Goal: Complete application form

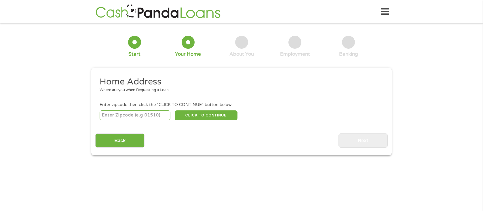
click at [117, 116] on input "number" at bounding box center [135, 115] width 71 height 10
type input "32210"
click at [200, 112] on button "CLICK TO CONTINUE" at bounding box center [206, 115] width 63 height 10
type input "32210"
type input "[GEOGRAPHIC_DATA]"
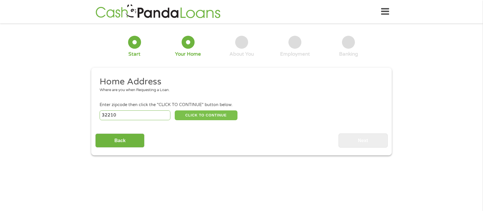
select select "[US_STATE]"
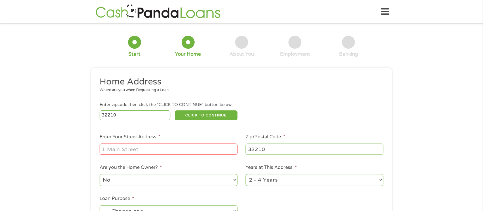
click at [118, 151] on input "Enter Your Street Address *" at bounding box center [169, 148] width 138 height 11
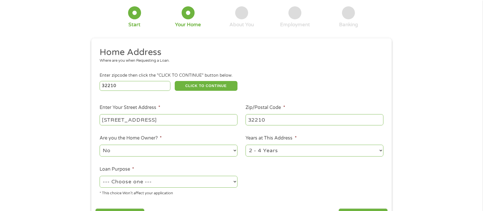
scroll to position [58, 0]
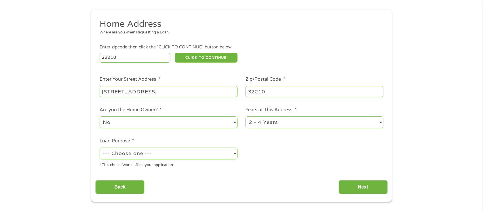
drag, startPoint x: 232, startPoint y: 91, endPoint x: 177, endPoint y: 93, distance: 55.5
click at [177, 93] on input "[STREET_ADDRESS]" at bounding box center [169, 91] width 138 height 11
type input "[STREET_ADDRESS]"
click at [277, 146] on ul "Home Address Where are you when Requesting a Loan. Enter zipcode then click the…" at bounding box center [241, 95] width 292 height 154
click at [119, 122] on select "No Yes" at bounding box center [169, 122] width 138 height 12
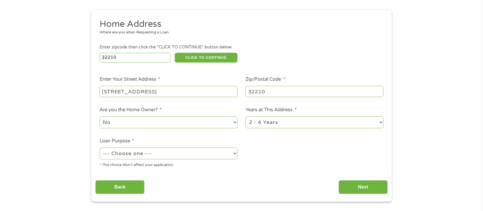
select select "yes"
click at [100, 116] on select "No Yes" at bounding box center [169, 122] width 138 height 12
drag, startPoint x: 266, startPoint y: 122, endPoint x: 272, endPoint y: 127, distance: 8.1
click at [266, 122] on select "1 Year or less 1 - 2 Years 2 - 4 Years Over 4 Years" at bounding box center [314, 122] width 138 height 12
select select "60months"
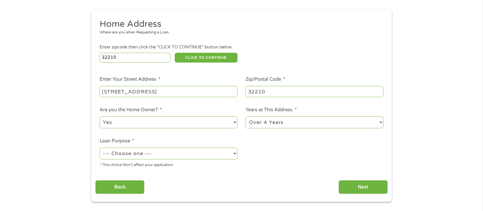
click at [245, 116] on select "1 Year or less 1 - 2 Years 2 - 4 Years Over 4 Years" at bounding box center [314, 122] width 138 height 12
drag, startPoint x: 120, startPoint y: 148, endPoint x: 128, endPoint y: 155, distance: 11.2
click at [120, 148] on select "--- Choose one --- Pay Bills Debt Consolidation Home Improvement Major Purchase…" at bounding box center [169, 153] width 138 height 12
select select "shorttermcash"
click at [100, 147] on select "--- Choose one --- Pay Bills Debt Consolidation Home Improvement Major Purchase…" at bounding box center [169, 153] width 138 height 12
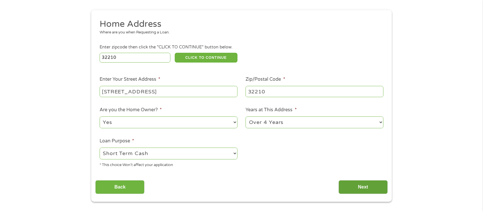
click at [365, 186] on input "Next" at bounding box center [362, 187] width 49 height 14
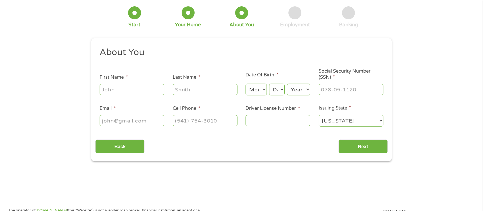
scroll to position [0, 0]
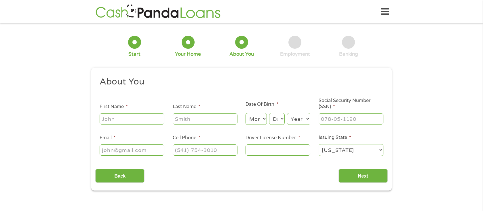
click at [105, 119] on input "First Name *" at bounding box center [132, 118] width 65 height 11
type input "[PERSON_NAME]"
type input "[EMAIL_ADDRESS][DOMAIN_NAME]"
type input "[PHONE_NUMBER]"
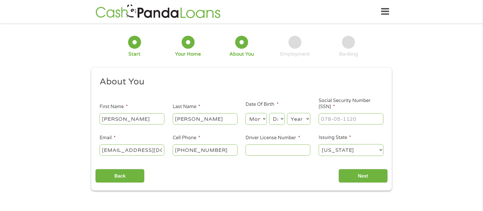
click at [259, 153] on input "Driver License Number *" at bounding box center [277, 149] width 65 height 11
type input "m620785745450"
click at [260, 119] on select "Month 1 2 3 4 5 6 7 8 9 10 11 12" at bounding box center [255, 119] width 21 height 12
select select "2"
click at [245, 113] on select "Month 1 2 3 4 5 6 7 8 9 10 11 12" at bounding box center [255, 119] width 21 height 12
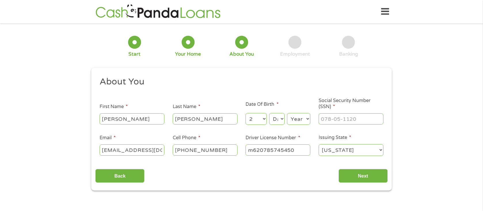
click at [274, 119] on select "Day 1 2 3 4 5 6 7 8 9 10 11 12 13 14 15 16 17 18 19 20 21 22 23 24 25 26 27 28 …" at bounding box center [277, 119] width 16 height 12
select select "5"
click at [269, 113] on select "Day 1 2 3 4 5 6 7 8 9 10 11 12 13 14 15 16 17 18 19 20 21 22 23 24 25 26 27 28 …" at bounding box center [277, 119] width 16 height 12
drag, startPoint x: 292, startPoint y: 120, endPoint x: 297, endPoint y: 122, distance: 5.7
click at [292, 120] on select "Year [DATE] 2006 2005 2004 2003 2002 2001 2000 1999 1998 1997 1996 1995 1994 19…" at bounding box center [298, 119] width 23 height 12
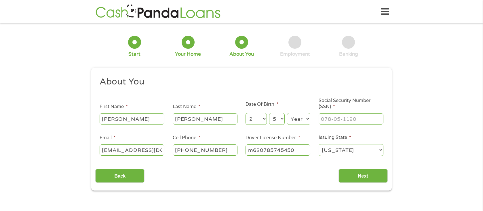
select select "1974"
click at [287, 113] on select "Year [DATE] 2006 2005 2004 2003 2002 2001 2000 1999 1998 1997 1996 1995 1994 19…" at bounding box center [298, 119] width 23 height 12
click at [326, 119] on input "___-__-____" at bounding box center [350, 118] width 65 height 11
type input "225-45-9152"
click at [354, 174] on input "Next" at bounding box center [362, 176] width 49 height 14
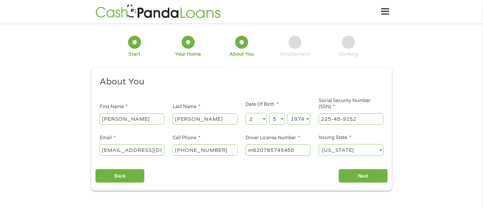
scroll to position [2, 2]
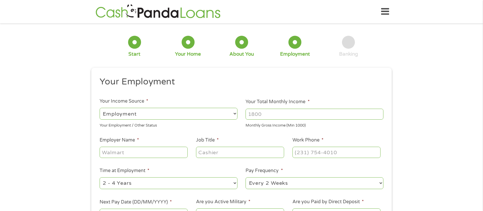
click at [115, 156] on input "Employer Name *" at bounding box center [144, 151] width 88 height 11
click at [112, 152] on input "Employer Name *" at bounding box center [144, 151] width 88 height 11
type input "e5 workflow"
click at [200, 153] on input "Job Title *" at bounding box center [240, 151] width 88 height 11
type input "l"
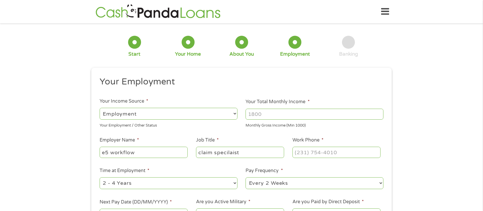
type input "claim specilaist"
click at [319, 154] on input "(___) ___-____" at bounding box center [336, 151] width 88 height 11
click at [300, 153] on input "(___) ___-____" at bounding box center [336, 151] width 88 height 11
click at [298, 153] on input "(___) ___-____" at bounding box center [336, 151] width 88 height 11
click at [297, 152] on input "(___) ___-____" at bounding box center [336, 151] width 88 height 11
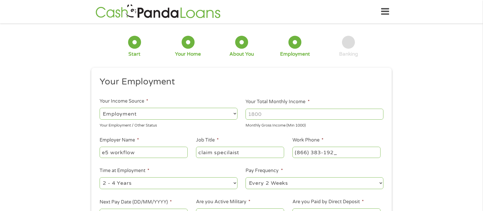
type input "[PHONE_NUMBER]"
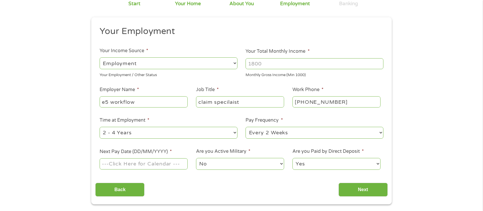
scroll to position [115, 0]
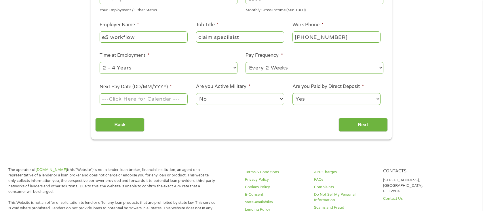
click at [149, 96] on input "Next Pay Date (DD/MM/YYYY) *" at bounding box center [144, 98] width 88 height 11
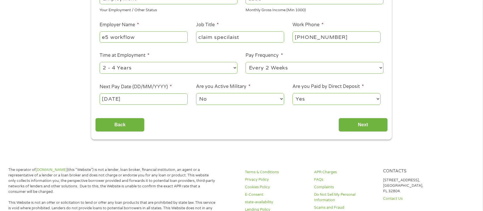
click at [149, 95] on input "[DATE]" at bounding box center [144, 98] width 88 height 11
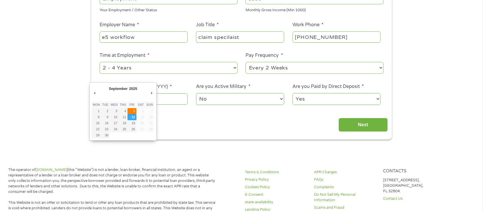
type input "[DATE]"
drag, startPoint x: 144, startPoint y: 100, endPoint x: 86, endPoint y: 101, distance: 58.1
click at [86, 101] on div "1 Start 2 Your Home 3 About You 4 Employment 5 Banking 6 This field is hidden w…" at bounding box center [241, 25] width 483 height 227
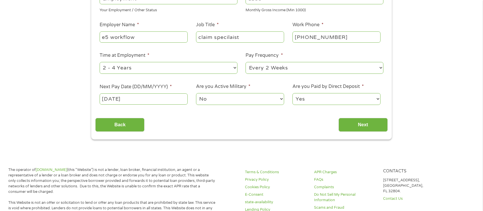
click at [164, 94] on input "[DATE]" at bounding box center [144, 98] width 88 height 11
click at [362, 129] on input "Next" at bounding box center [362, 125] width 49 height 14
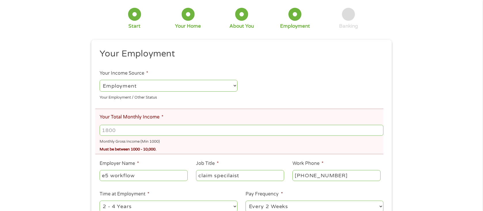
scroll to position [58, 0]
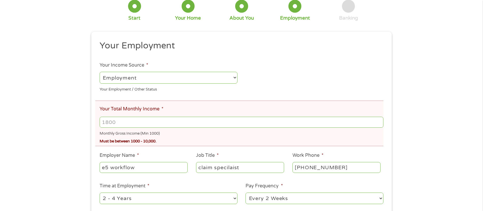
click at [132, 123] on input "Your Total Monthly Income *" at bounding box center [242, 122] width 284 height 11
type input "4000"
click at [335, 80] on ul "Your Employment Your Income Source * --- Choose one --- Employment [DEMOGRAPHIC…" at bounding box center [241, 140] width 292 height 200
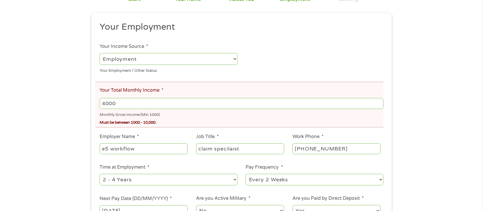
scroll to position [230, 0]
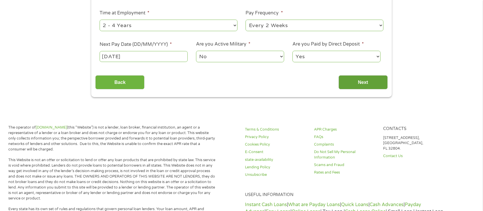
click at [350, 85] on input "Next" at bounding box center [362, 82] width 49 height 14
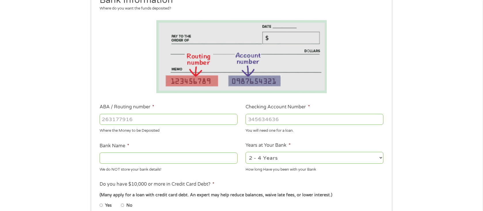
scroll to position [86, 0]
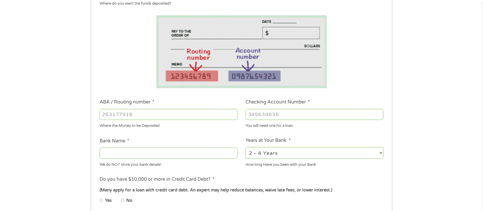
click at [124, 113] on input "ABA / Routing number *" at bounding box center [169, 114] width 138 height 11
type input "263191387"
type input "BRANCH BANKING AND TRUST CO"
type input "263191387"
click at [279, 110] on input "Checking Account Number *" at bounding box center [314, 114] width 138 height 11
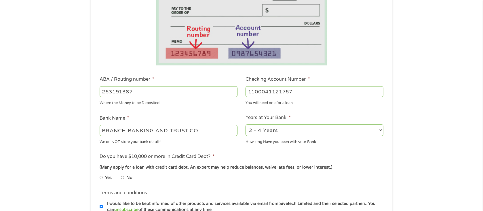
scroll to position [144, 0]
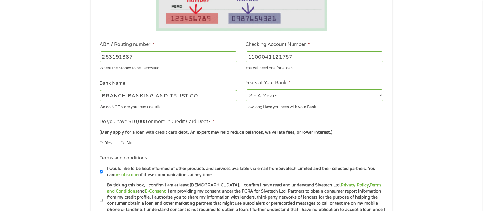
type input "1100041121767"
click at [263, 99] on select "2 - 4 Years 6 - 12 Months 1 - 2 Years Over 4 Years" at bounding box center [314, 95] width 138 height 12
select select "24months"
click at [245, 89] on select "2 - 4 Years 6 - 12 Months 1 - 2 Years Over 4 Years" at bounding box center [314, 95] width 138 height 12
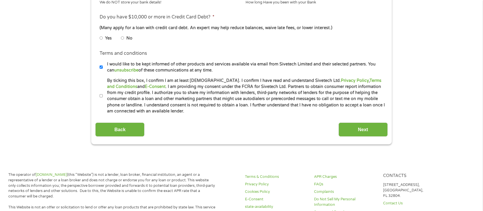
scroll to position [259, 0]
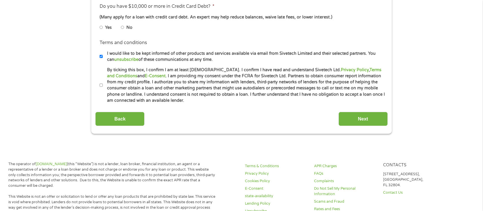
click at [123, 27] on input "No" at bounding box center [122, 27] width 3 height 9
radio input "true"
click at [102, 85] on input "By ticking this box, I confirm I am at least [DEMOGRAPHIC_DATA]. I confirm I ha…" at bounding box center [101, 85] width 3 height 9
checkbox input "true"
click at [368, 123] on input "Next" at bounding box center [362, 119] width 49 height 14
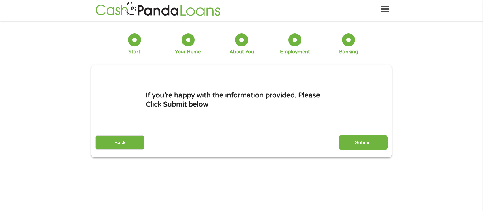
scroll to position [0, 0]
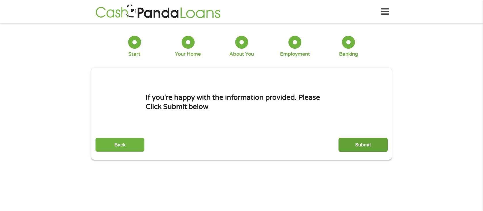
click at [354, 144] on input "Submit" at bounding box center [362, 145] width 49 height 14
